Goal: Go to known website: Access a specific website the user already knows

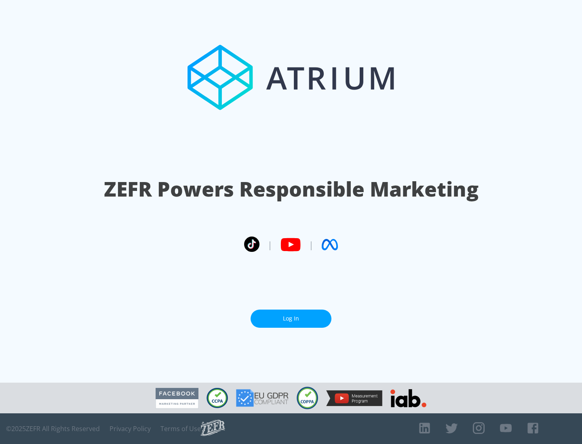
click at [291, 319] on link "Log In" at bounding box center [290, 319] width 81 height 18
